Goal: Transaction & Acquisition: Purchase product/service

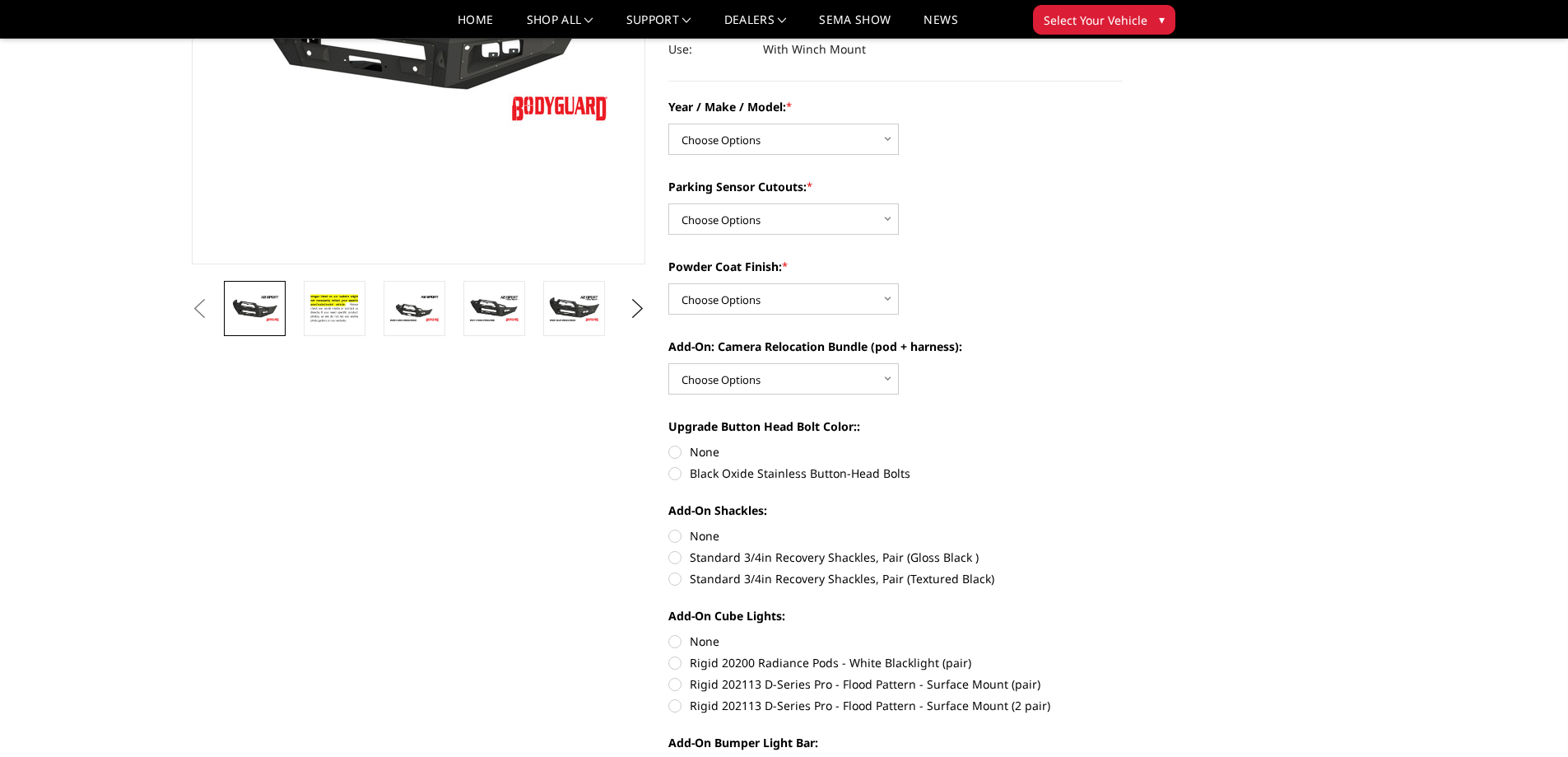
scroll to position [412, 0]
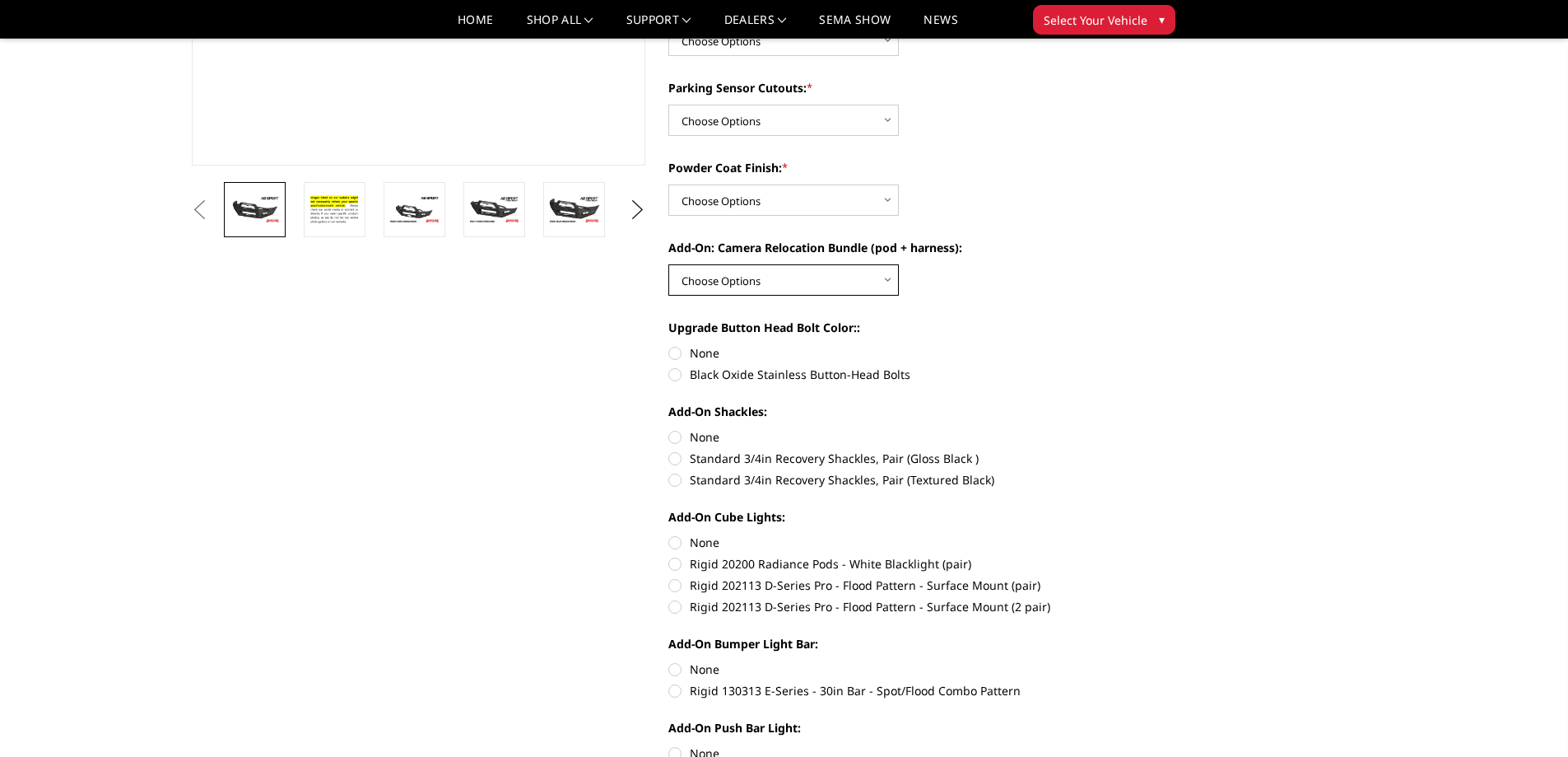
click at [886, 285] on select "Choose Options WITH front camera relocation harness + pod mount WITHOUT front c…" at bounding box center [784, 280] width 230 height 31
select select "1699"
click at [669, 264] on select "Choose Options WITH front camera relocation harness + pod mount WITHOUT front c…" at bounding box center [784, 280] width 230 height 31
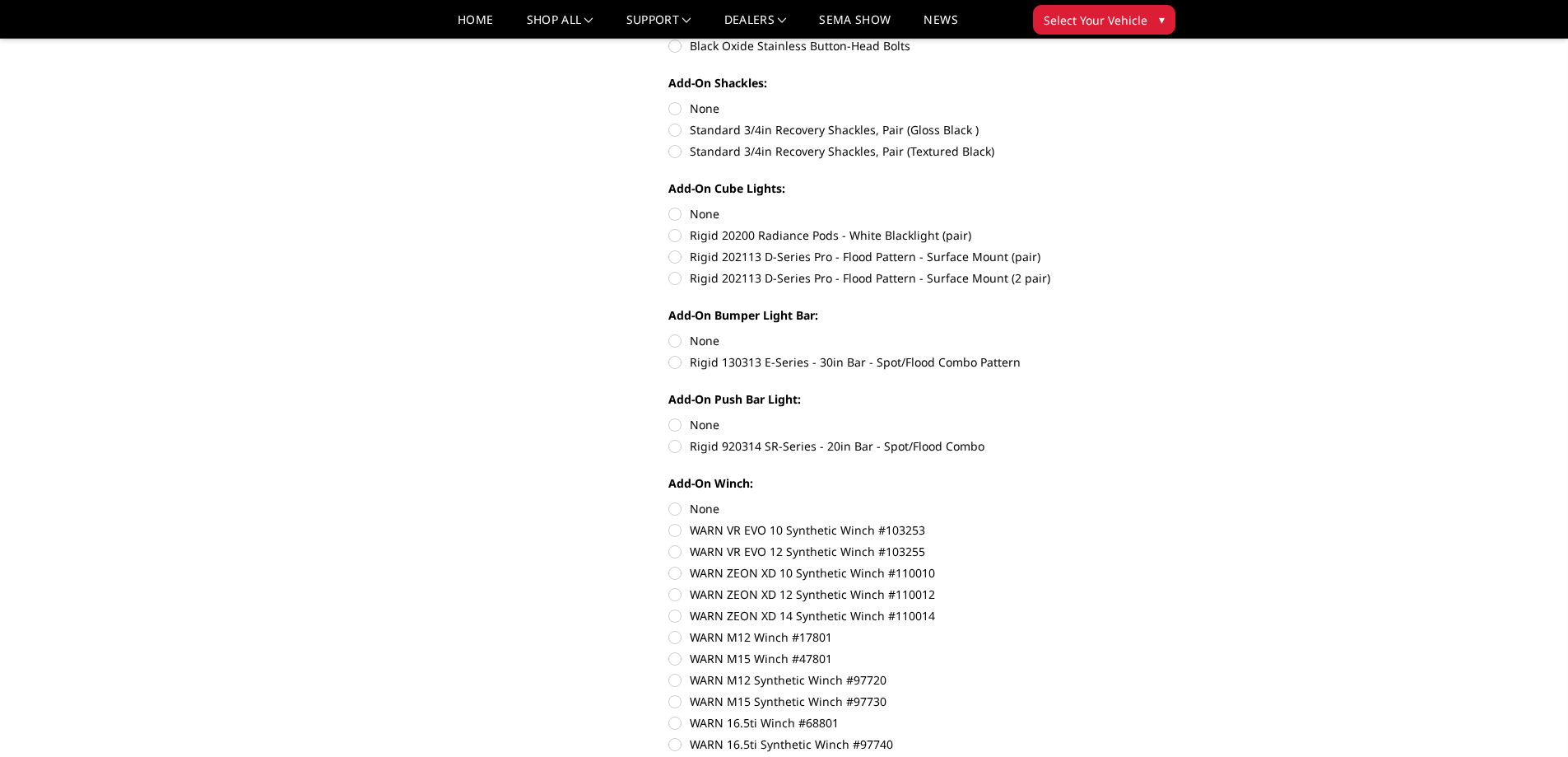
scroll to position [741, 0]
click at [679, 280] on label "Rigid 202113 D-Series Pro - Flood Pattern - Surface Mount (2 pair)" at bounding box center [896, 277] width 455 height 17
click at [1122, 248] on input "Rigid 202113 D-Series Pro - Flood Pattern - Surface Mount (2 pair)" at bounding box center [1122, 247] width 1 height 1
radio input "true"
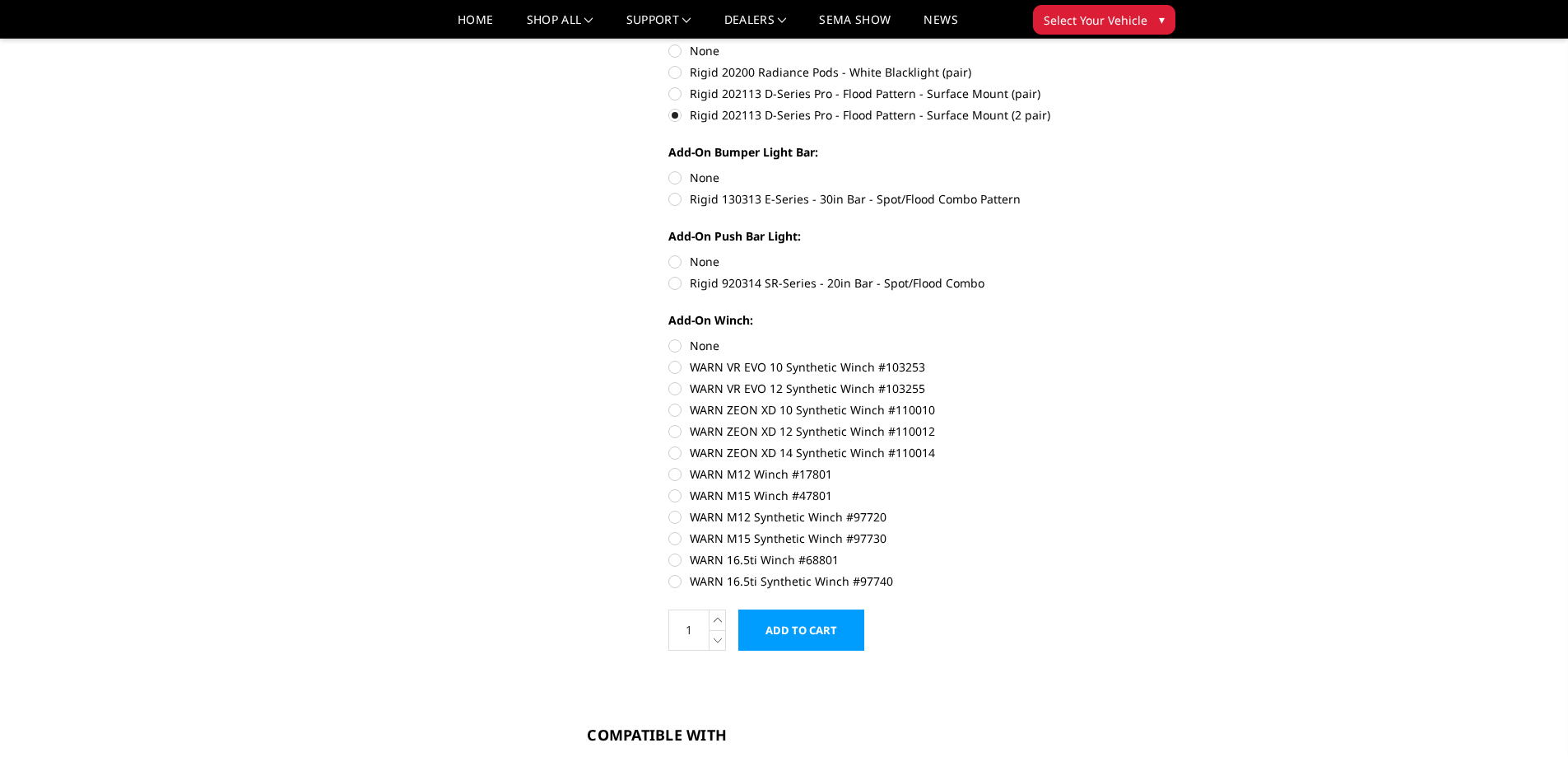
scroll to position [823, 0]
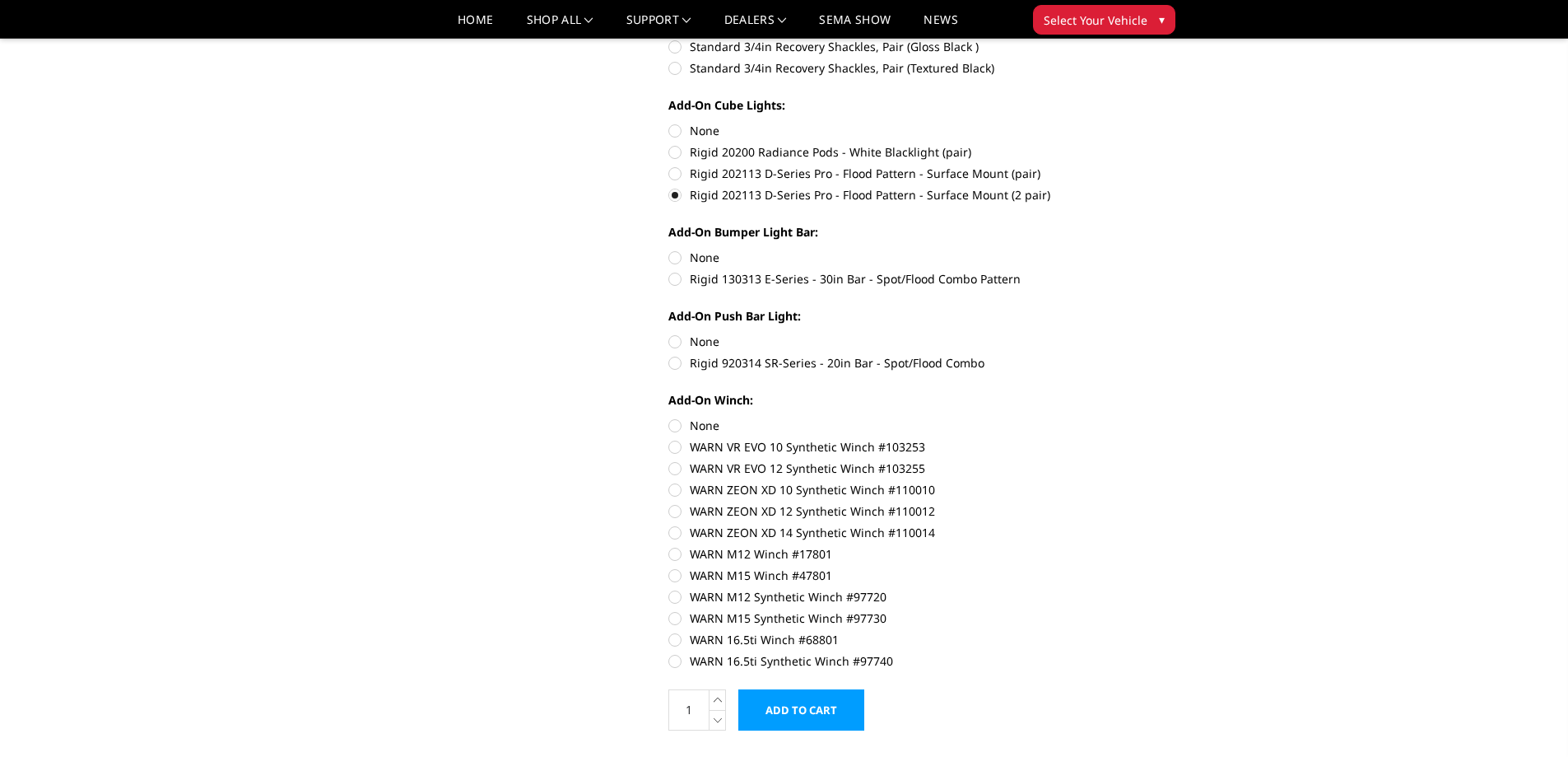
click at [680, 279] on label "Rigid 130313 E-Series - 30in Bar - Spot/Flood Combo Pattern" at bounding box center [896, 279] width 455 height 17
click at [1122, 250] on input "Rigid 130313 E-Series - 30in Bar - Spot/Flood Combo Pattern" at bounding box center [1122, 249] width 1 height 1
radio input "true"
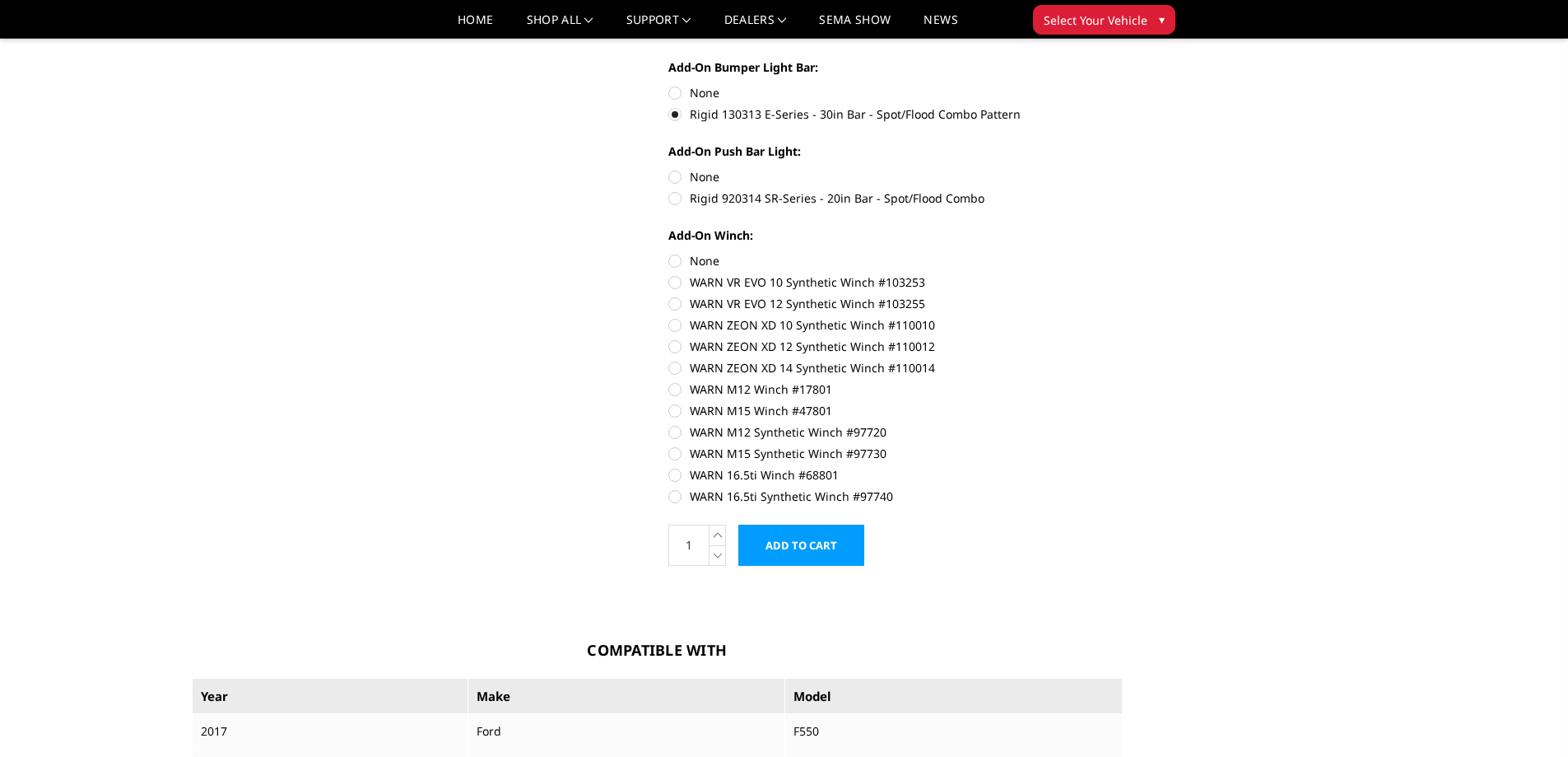
scroll to position [1070, 0]
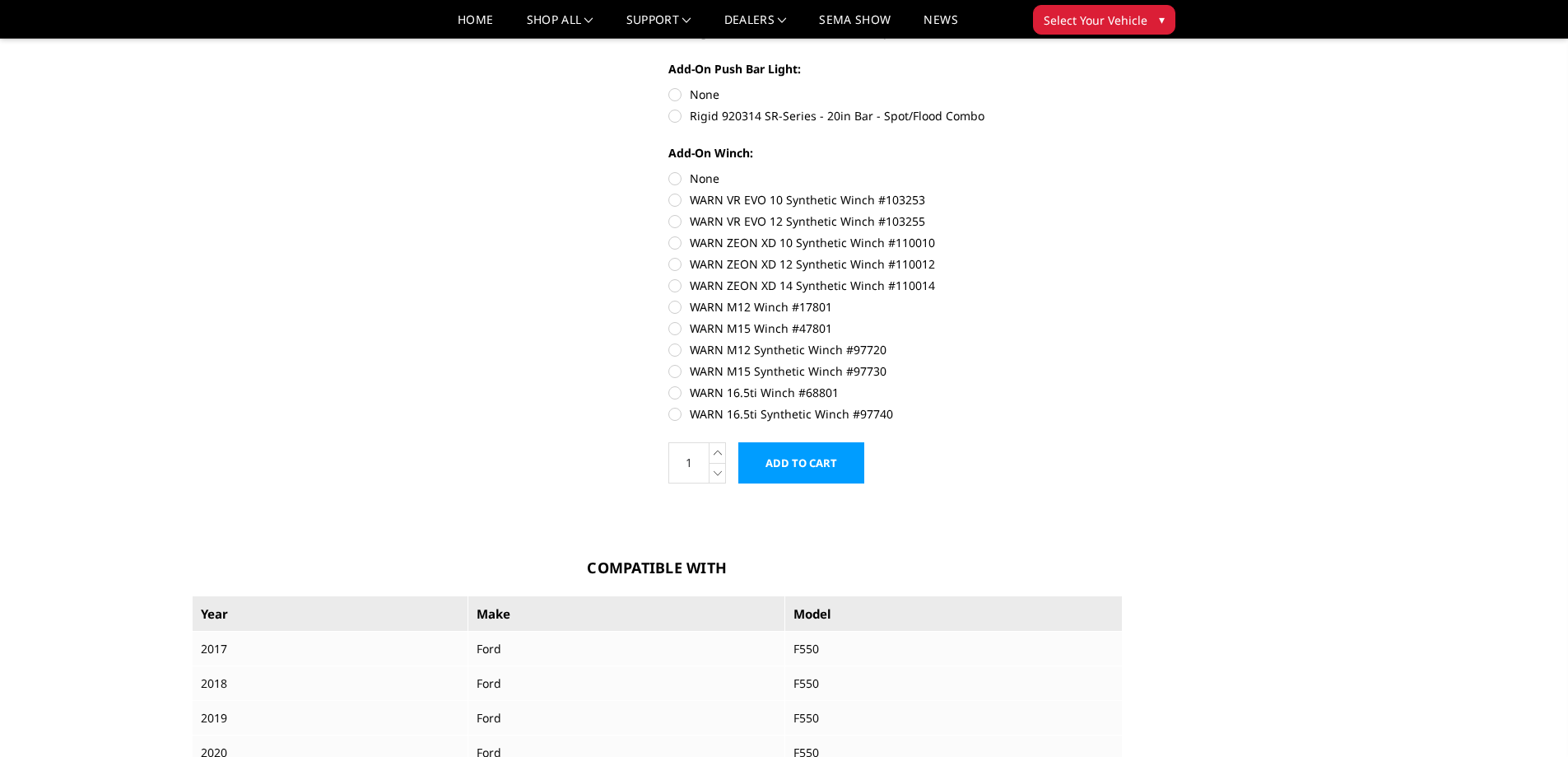
click at [669, 204] on label "WARN VR EVO 10 Synthetic Winch #103253" at bounding box center [896, 199] width 455 height 17
click at [1122, 171] on input "WARN VR EVO 10 Synthetic Winch #103253" at bounding box center [1122, 170] width 1 height 1
radio input "true"
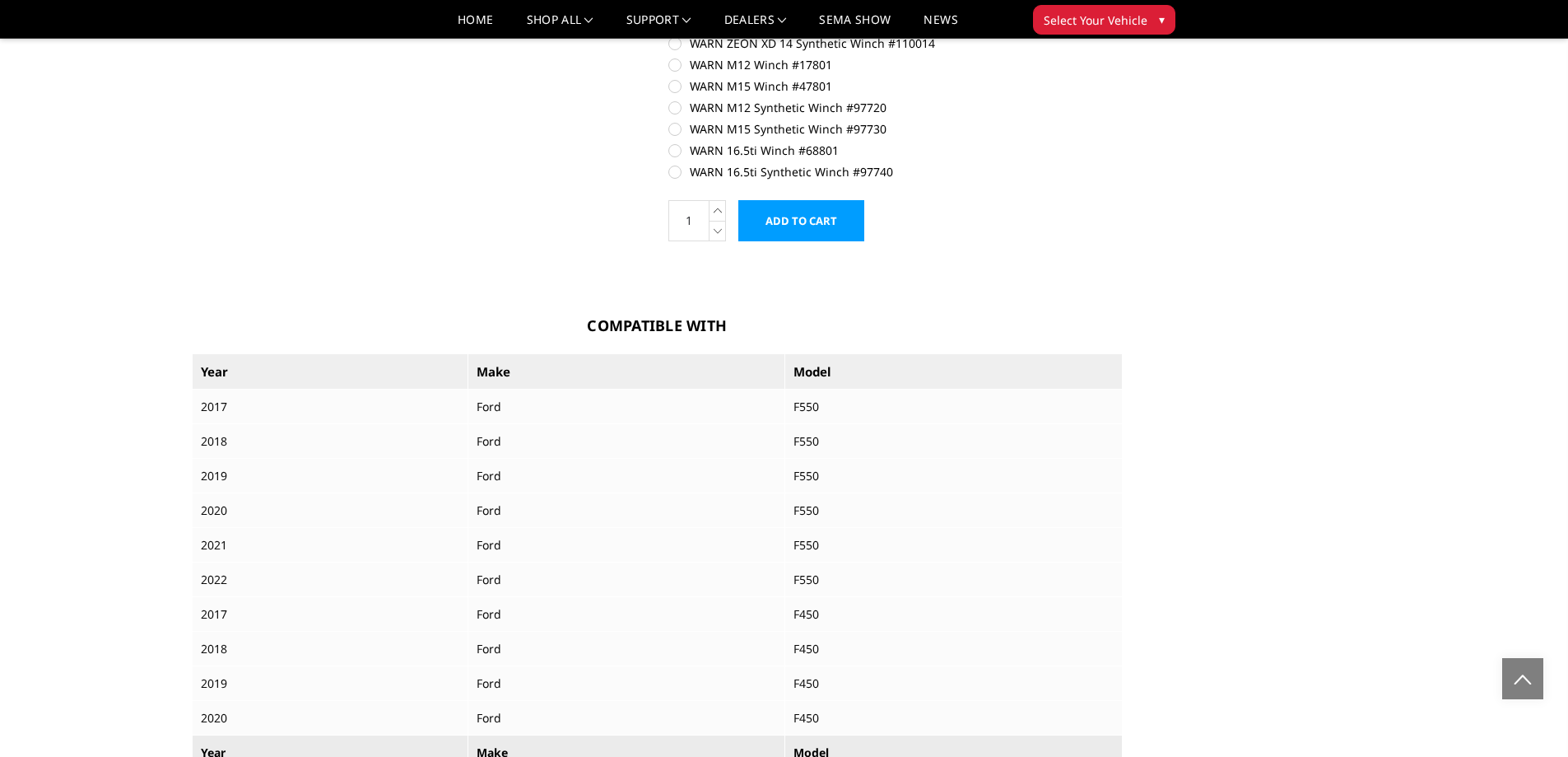
scroll to position [741, 0]
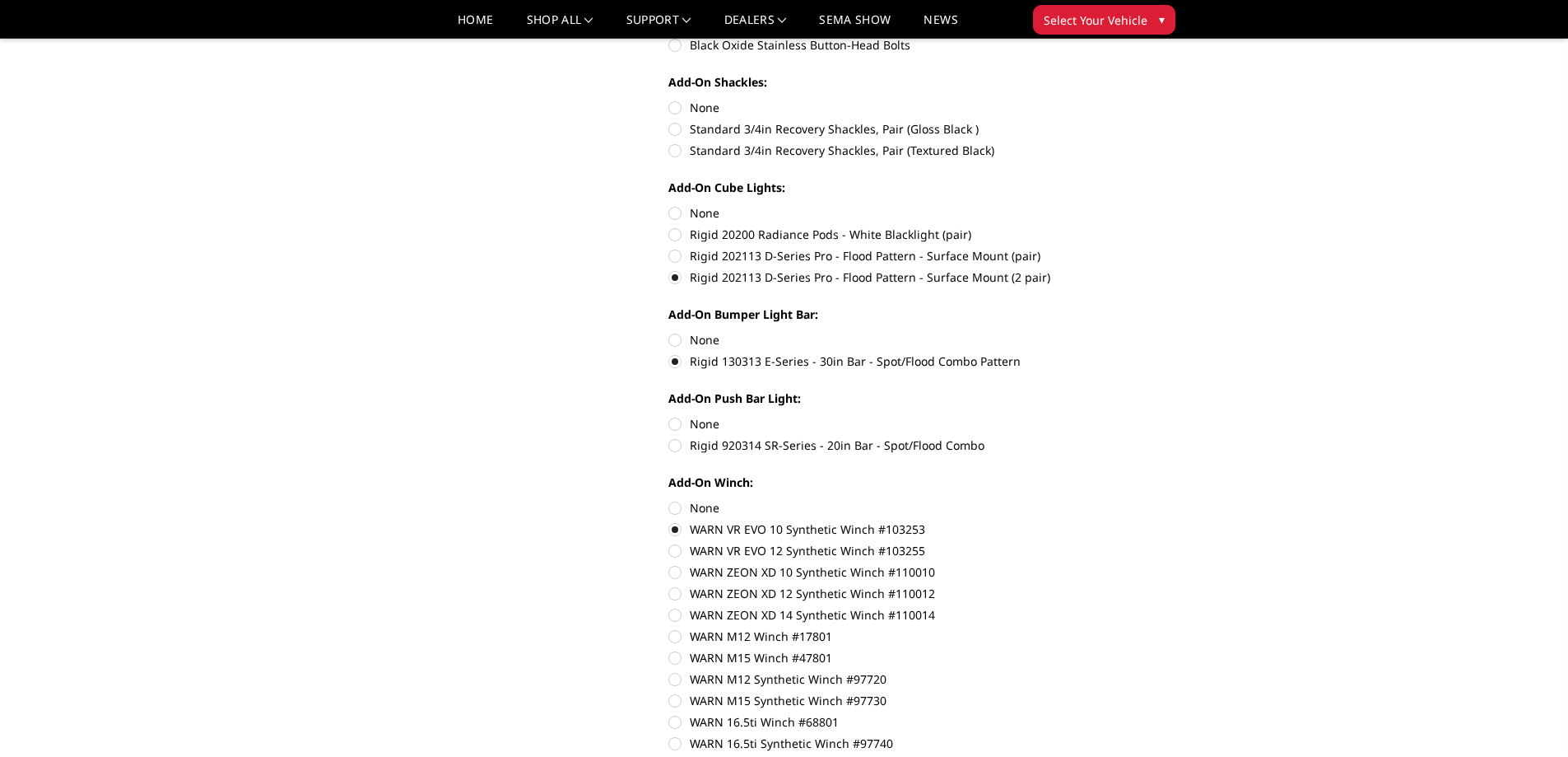
click at [671, 341] on label "None" at bounding box center [896, 339] width 455 height 17
click at [669, 332] on input "None" at bounding box center [669, 331] width 1 height 1
radio input "true"
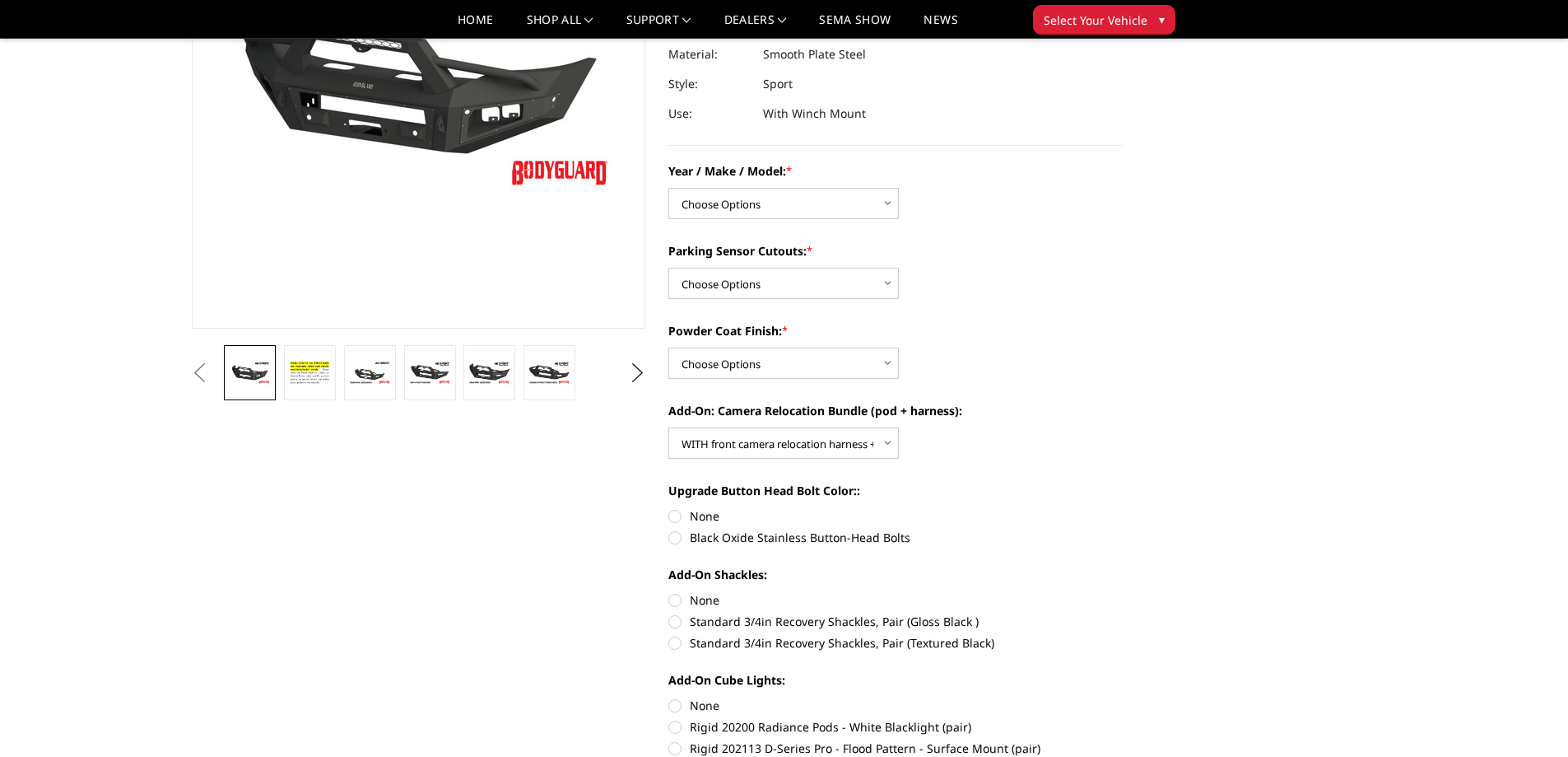
scroll to position [247, 0]
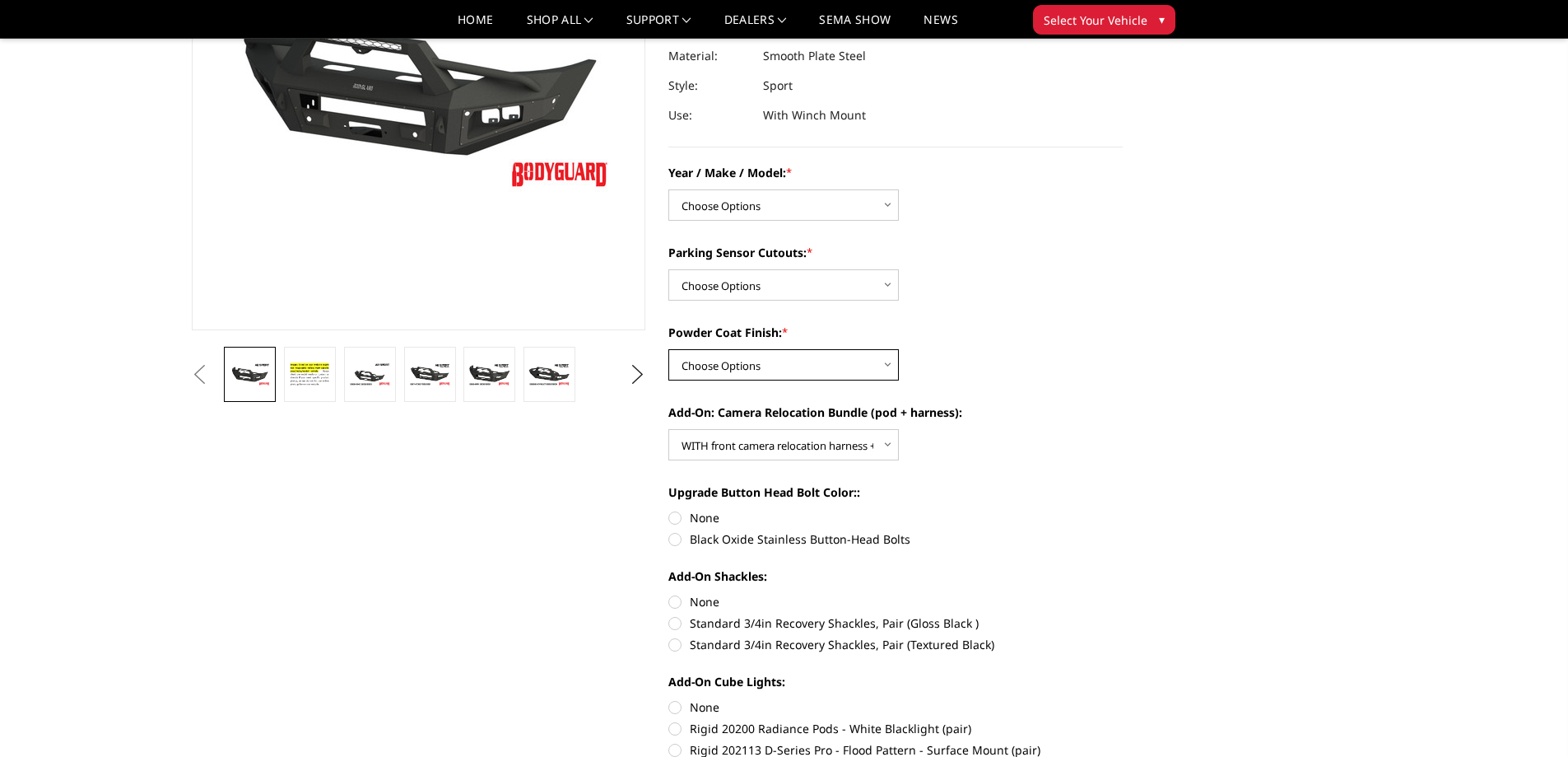
click at [885, 367] on select "Choose Options Bare metal (included) Texture Black Powder Coat" at bounding box center [784, 365] width 230 height 31
select select "518"
click at [669, 349] on select "Choose Options Bare metal (included) Texture Black Powder Coat" at bounding box center [784, 365] width 230 height 31
click at [888, 282] on select "Choose Options Yes - I have front parking sensors No - I do NOT have parking se…" at bounding box center [784, 285] width 230 height 31
select select "540"
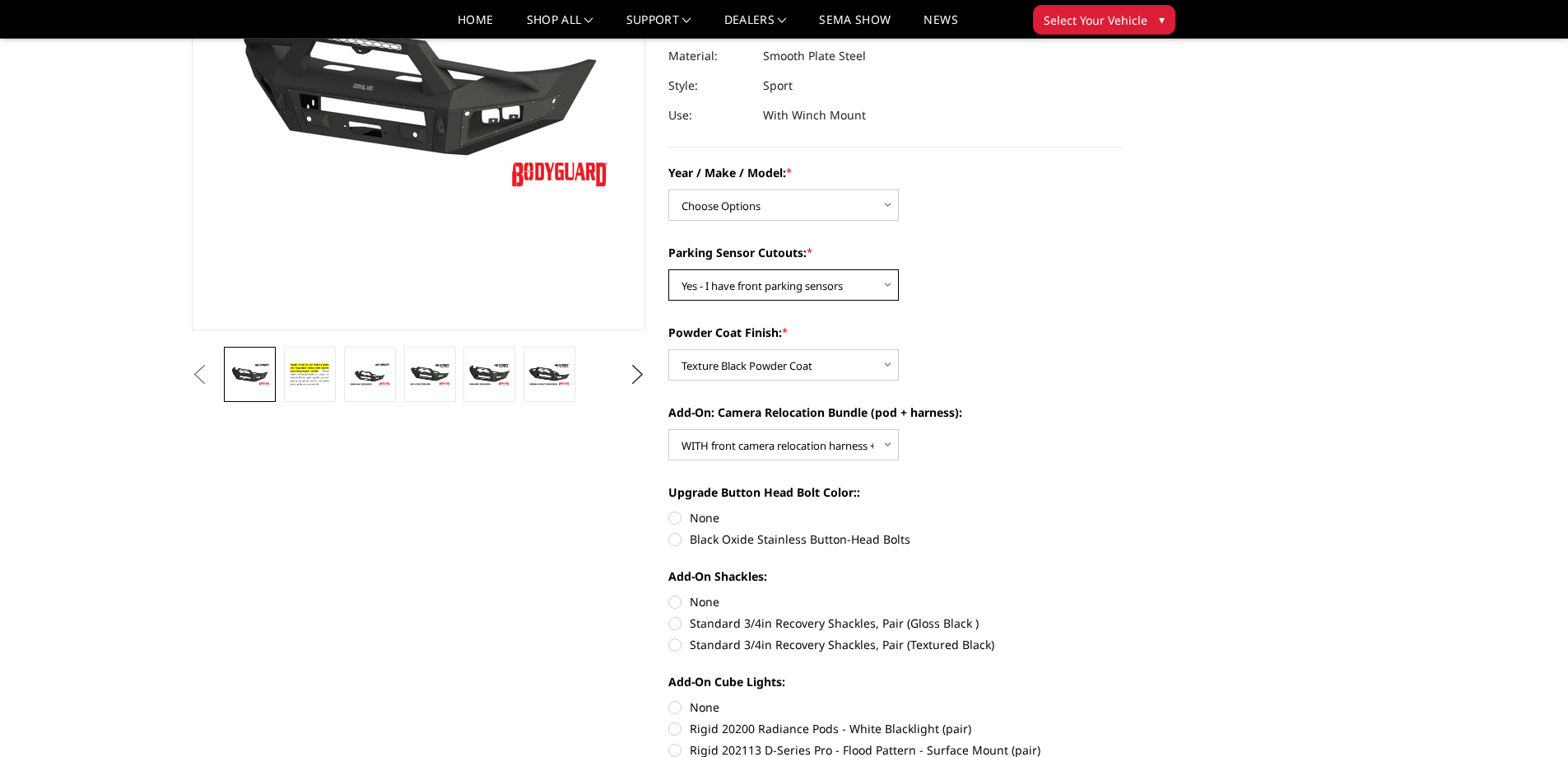
click at [669, 270] on select "Choose Options Yes - I have front parking sensors No - I do NOT have parking se…" at bounding box center [784, 285] width 230 height 31
click at [888, 205] on select "Choose Options Chevrolet 20-23 2500 / 3500 Ford 17-22 F250 / F350 Ford 17-22 F4…" at bounding box center [784, 205] width 230 height 31
select select "1352"
click at [669, 190] on select "Choose Options Chevrolet 20-23 2500 / 3500 Ford 17-22 F250 / F350 Ford 17-22 F4…" at bounding box center [784, 205] width 230 height 31
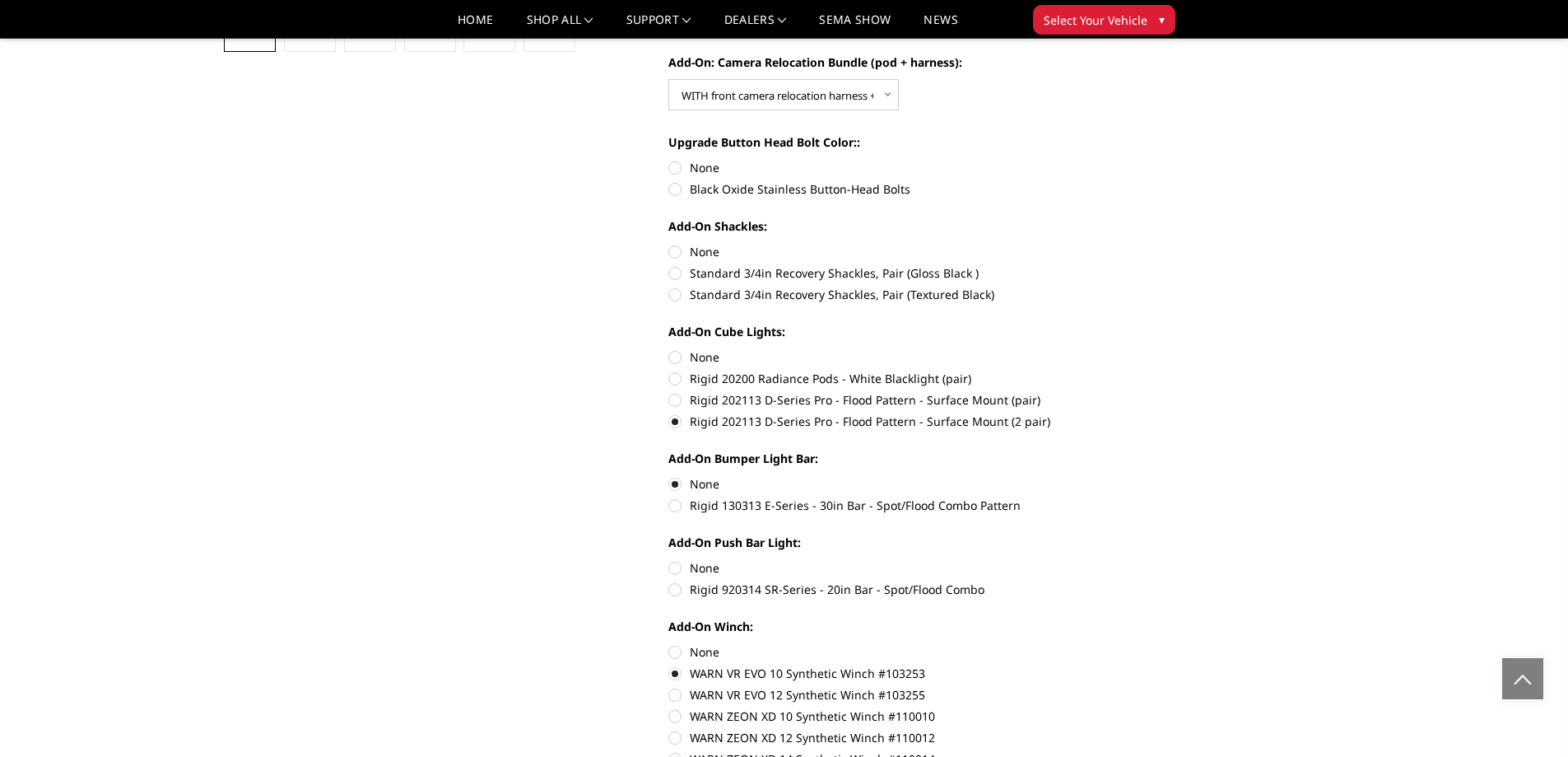
scroll to position [329, 0]
